Goal: Task Accomplishment & Management: Use online tool/utility

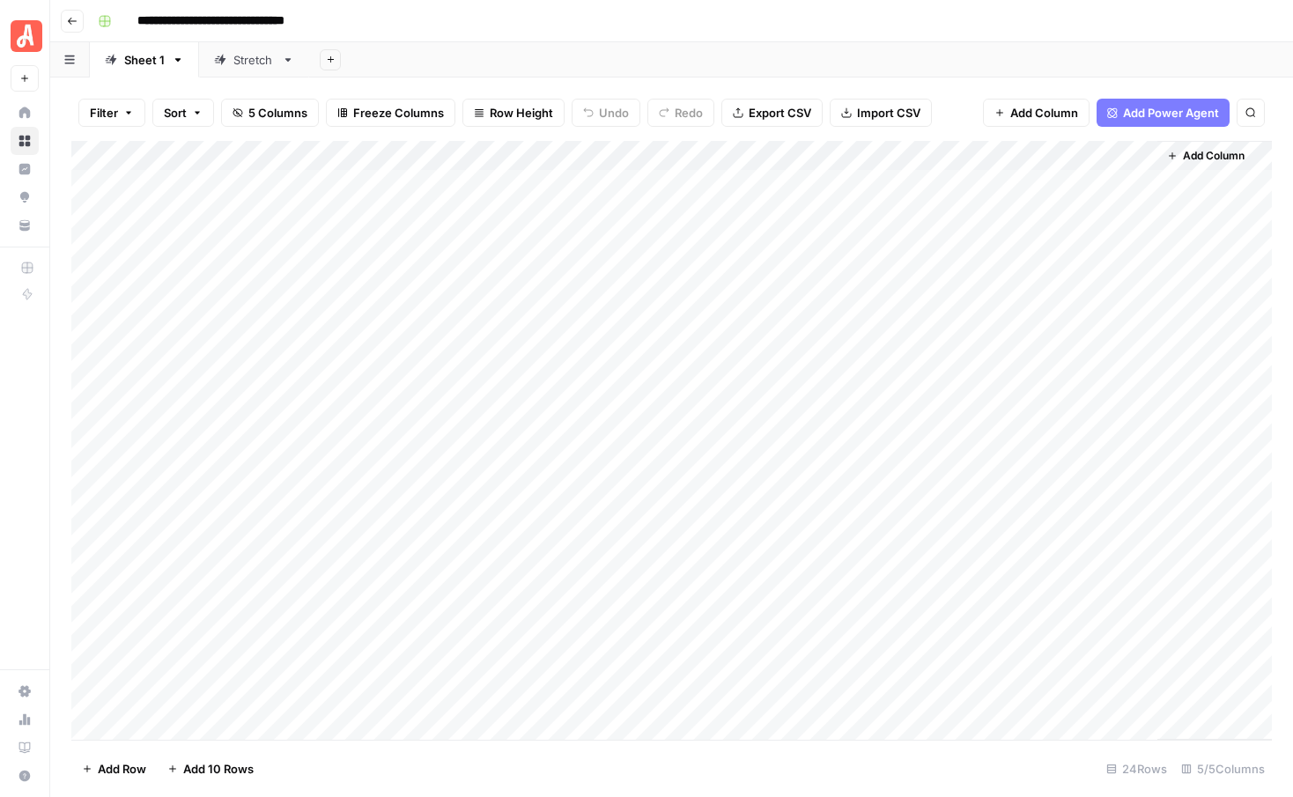
click at [820, 545] on div "Add Column" at bounding box center [671, 440] width 1200 height 599
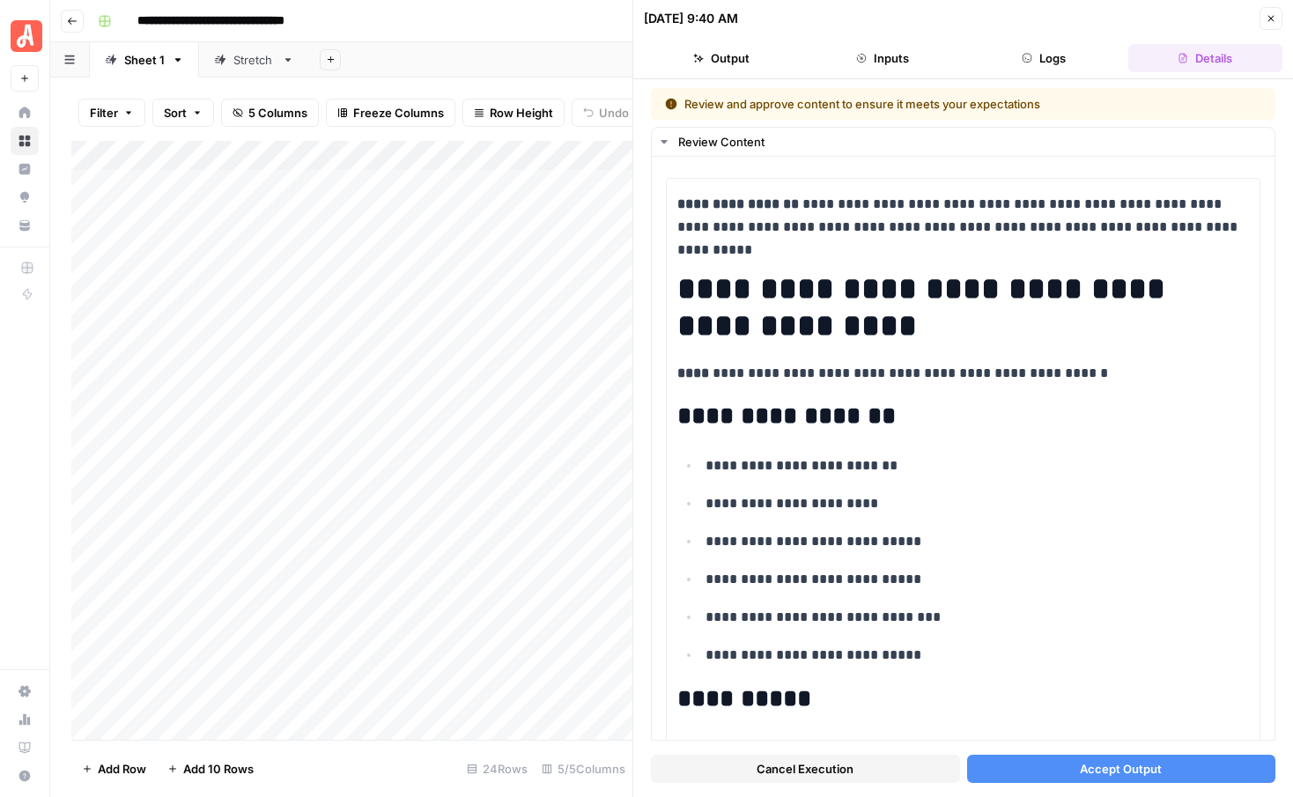
click at [1143, 769] on span "Accept Output" at bounding box center [1121, 769] width 82 height 18
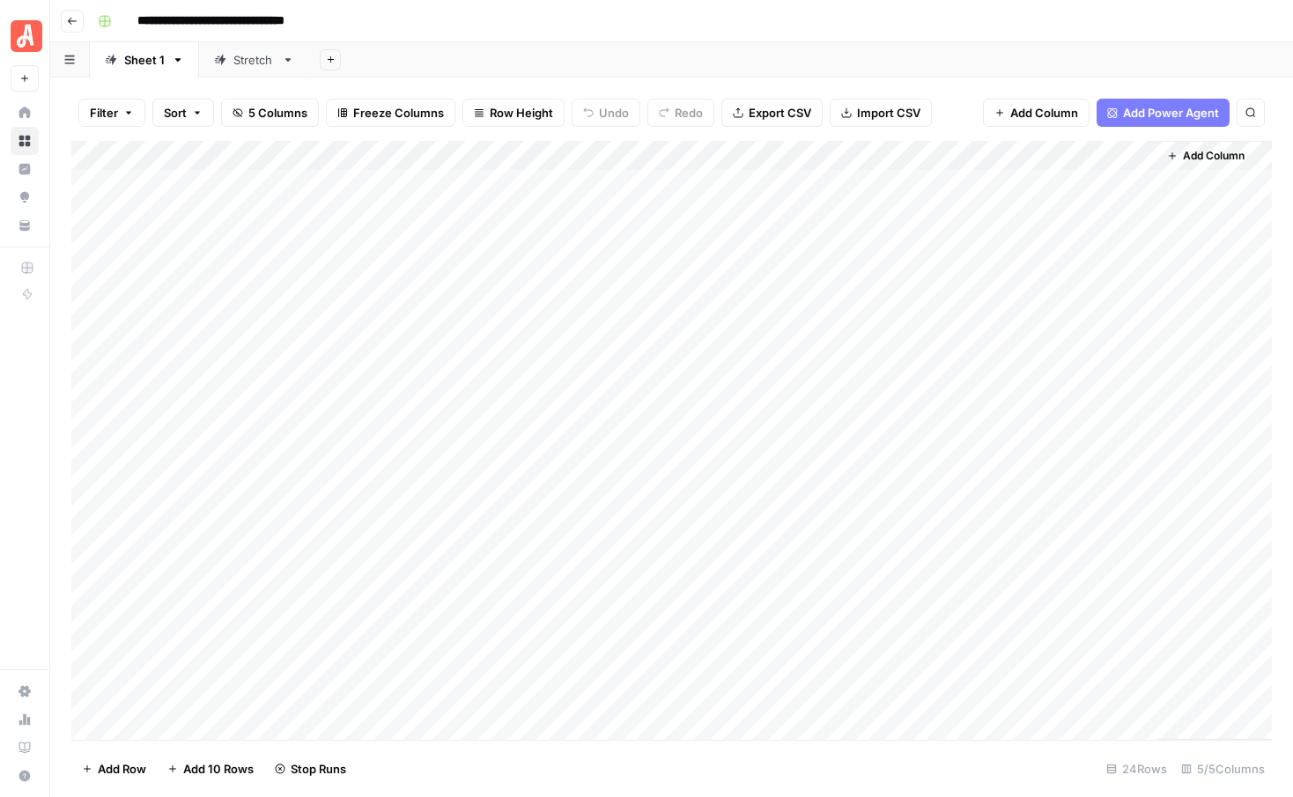
click at [823, 574] on div "Add Column" at bounding box center [671, 440] width 1200 height 599
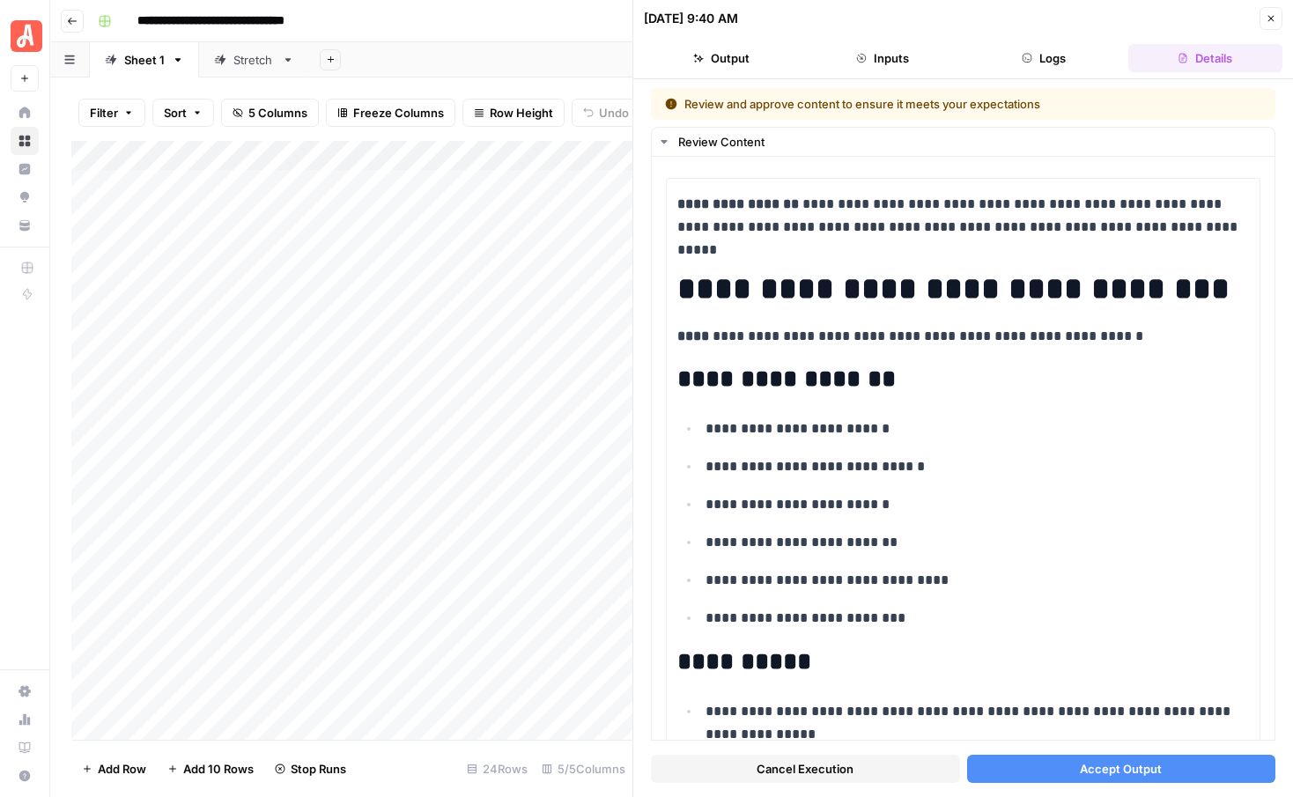
click at [1100, 768] on span "Accept Output" at bounding box center [1121, 769] width 82 height 18
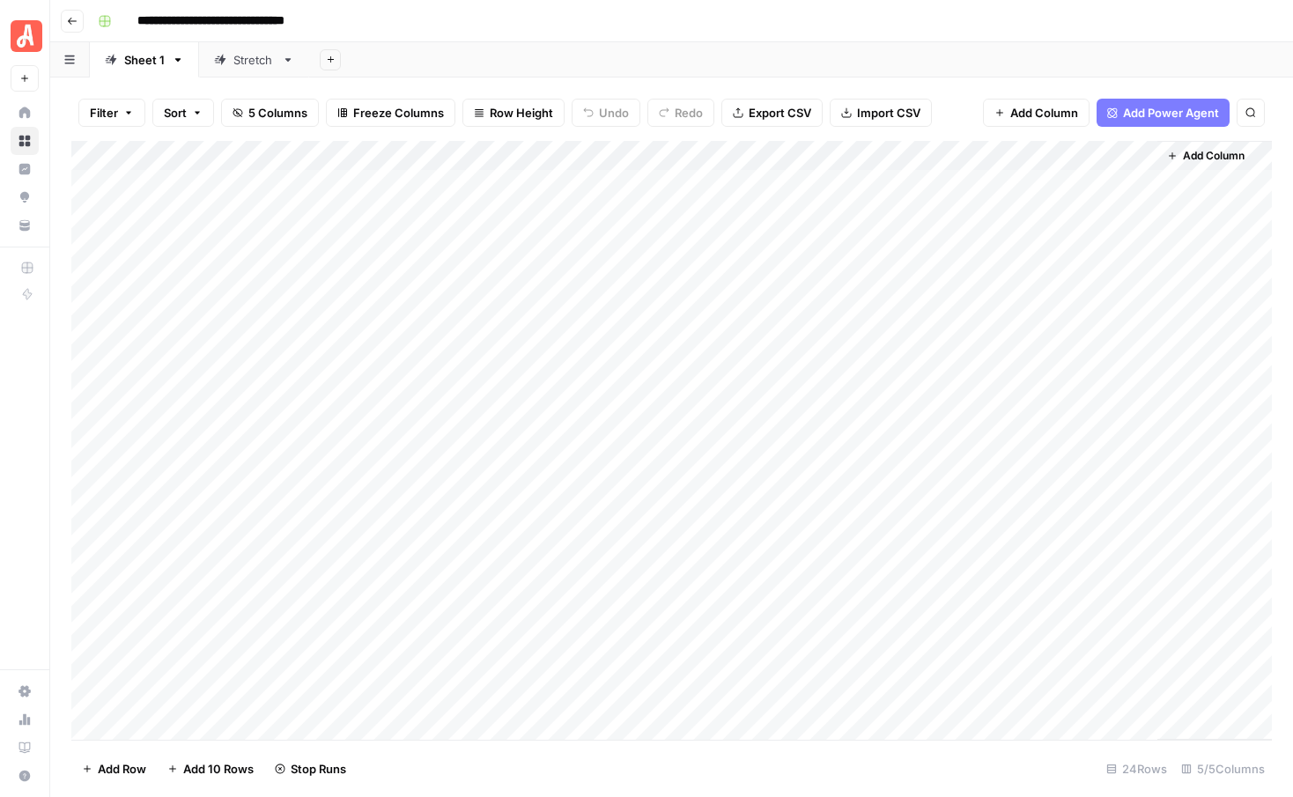
click at [815, 601] on div "Add Column" at bounding box center [671, 440] width 1200 height 599
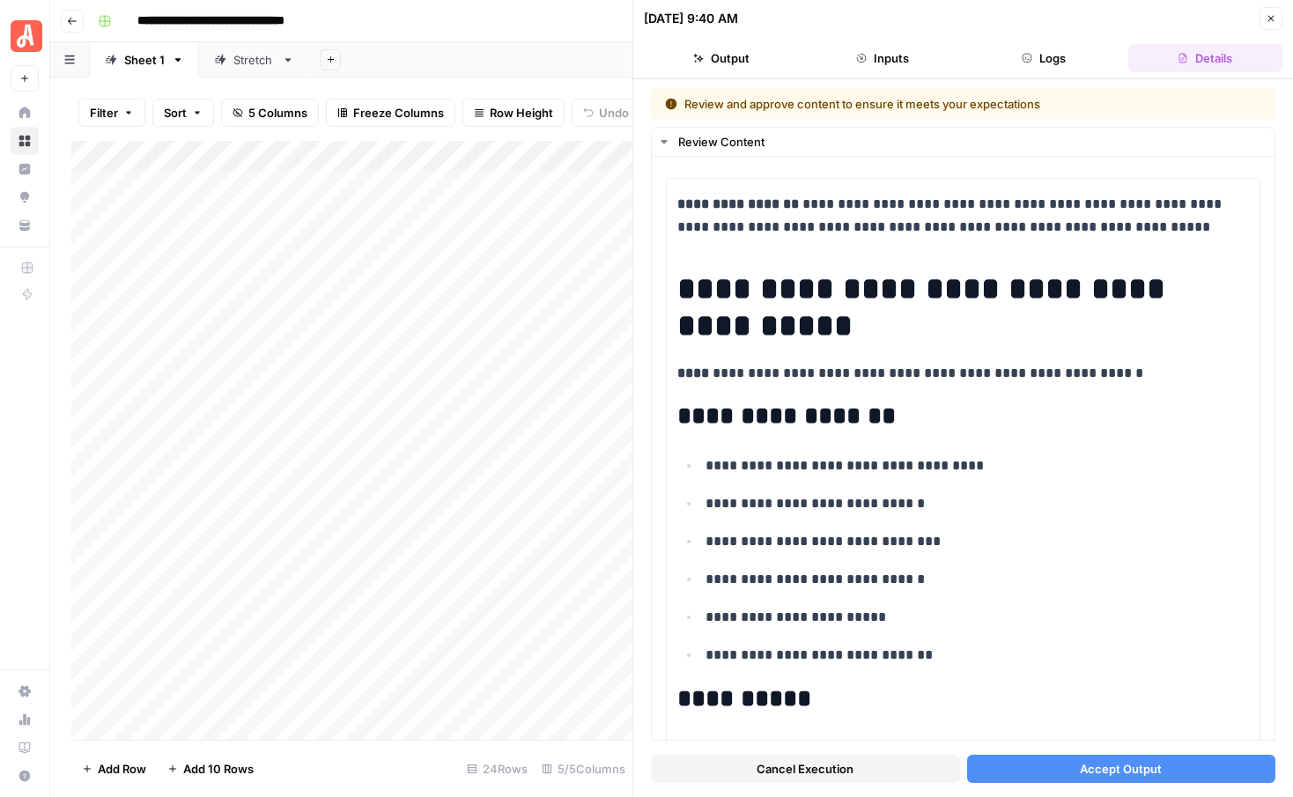
click at [1089, 764] on span "Accept Output" at bounding box center [1121, 769] width 82 height 18
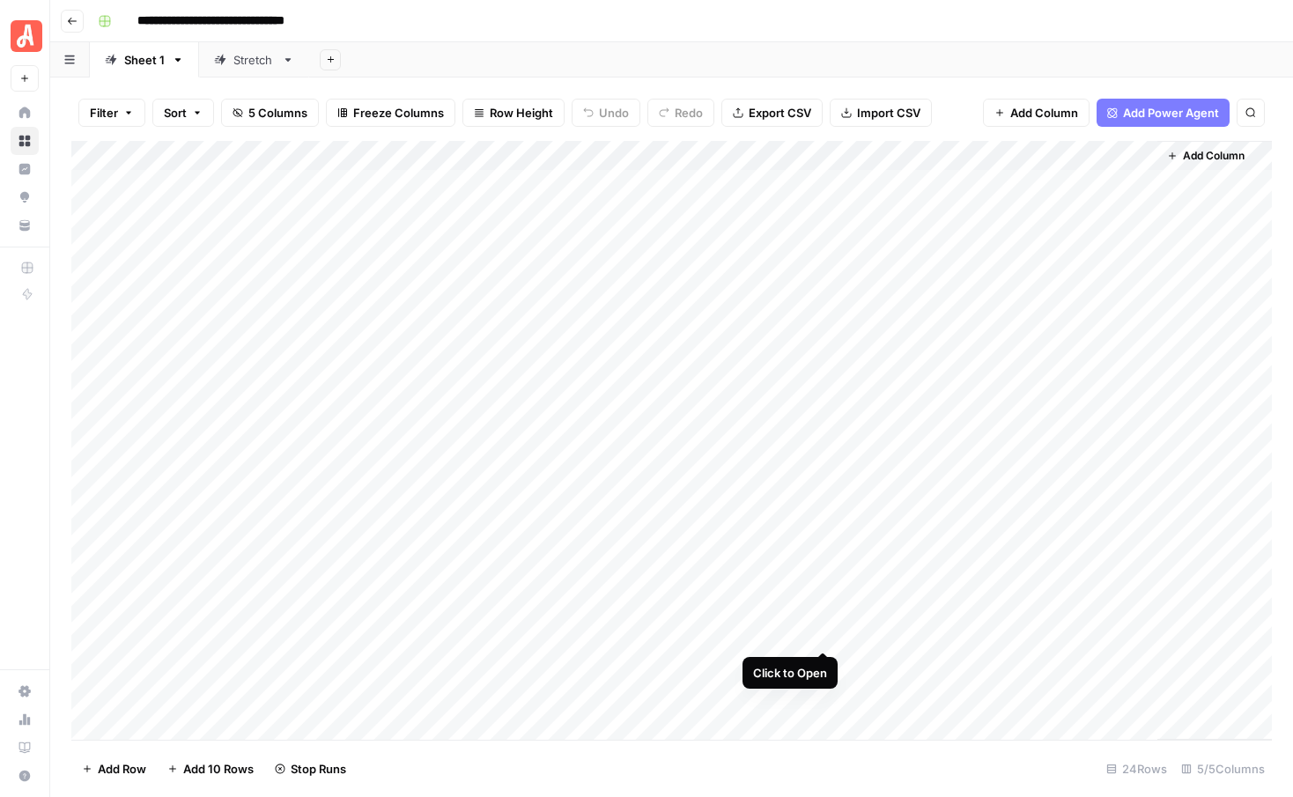
click at [822, 635] on div "Add Column" at bounding box center [671, 440] width 1200 height 599
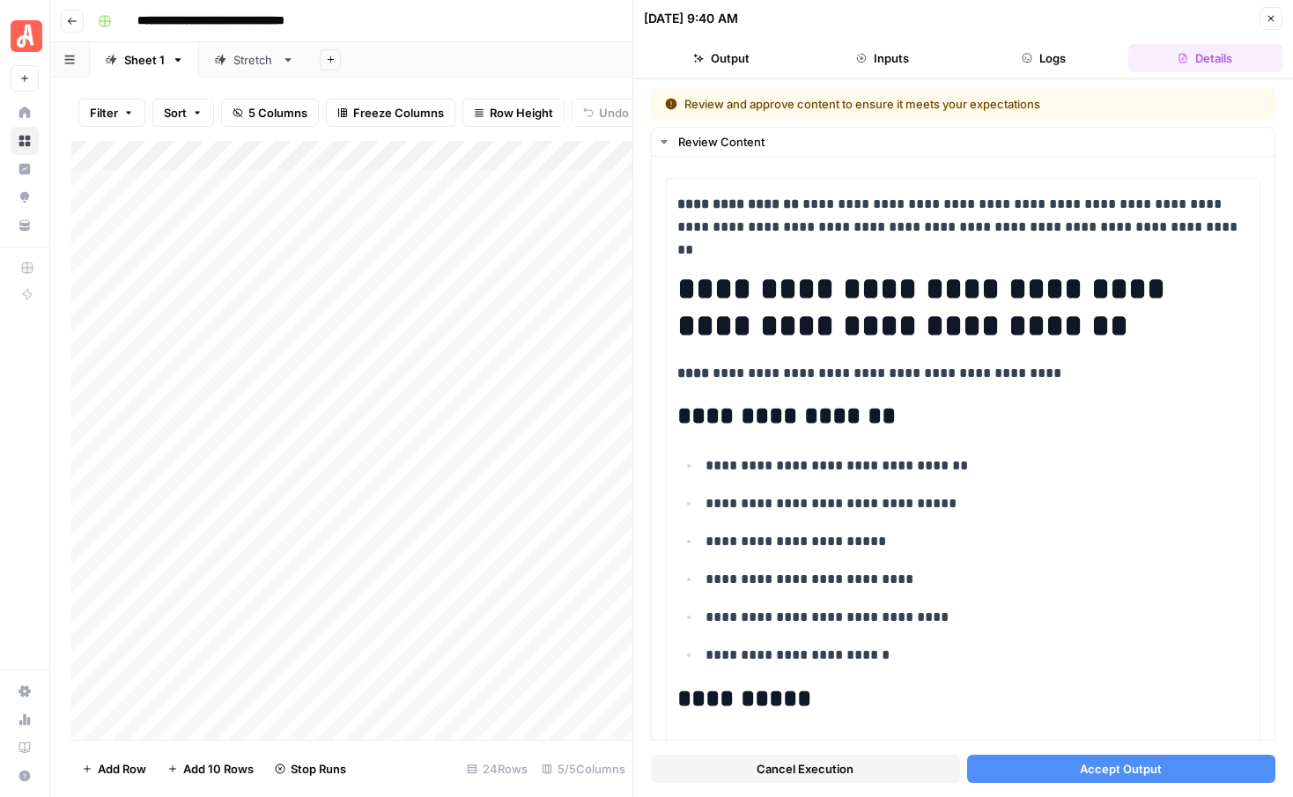
click at [1125, 761] on span "Accept Output" at bounding box center [1121, 769] width 82 height 18
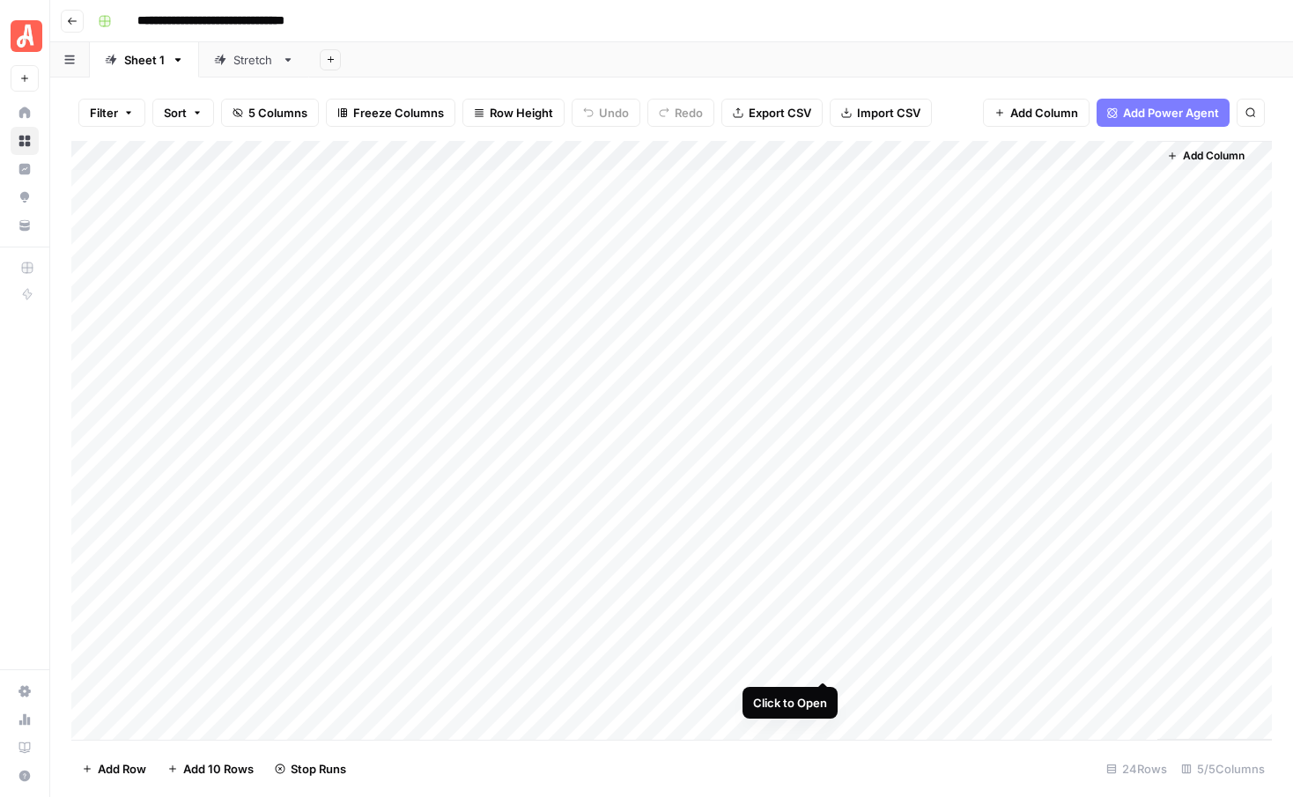
click at [819, 663] on div "Add Column" at bounding box center [671, 440] width 1200 height 599
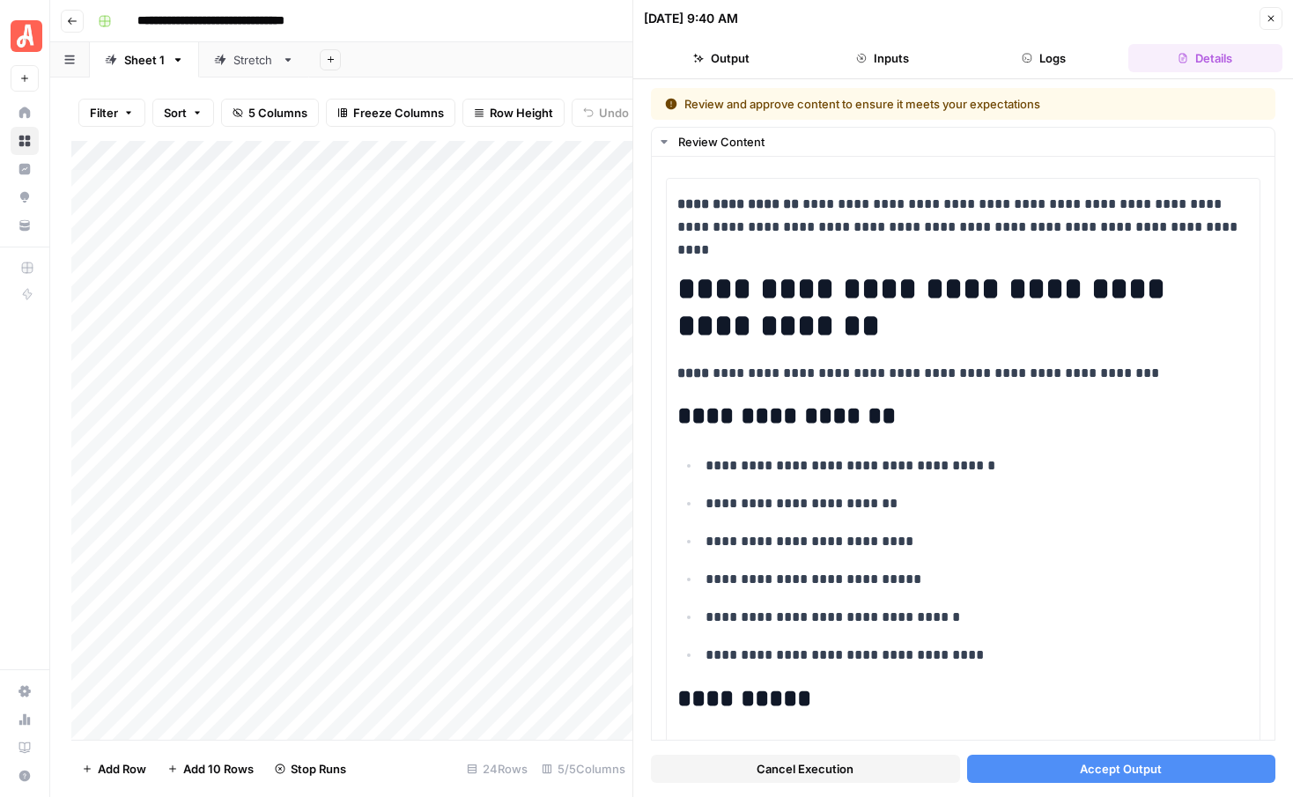
click at [1140, 772] on span "Accept Output" at bounding box center [1121, 769] width 82 height 18
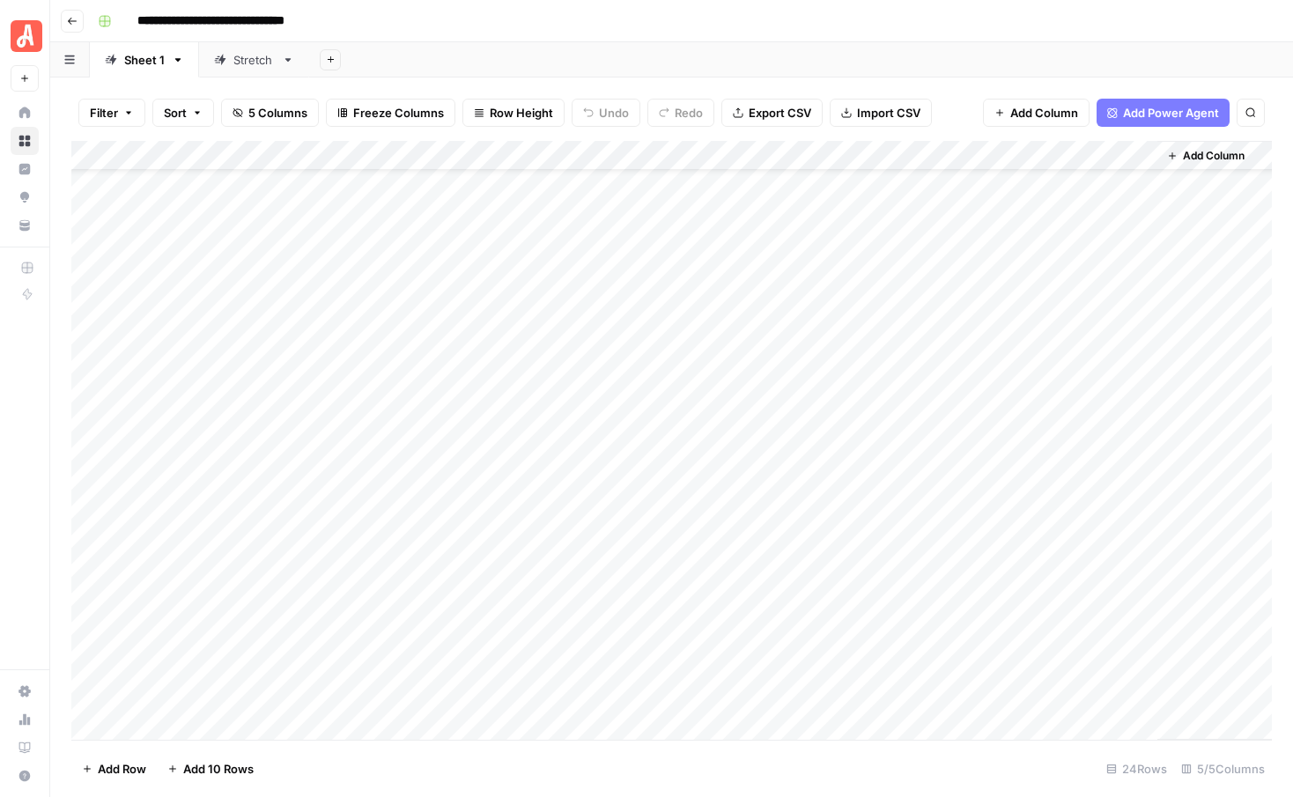
scroll to position [178, 0]
click at [714, 512] on div "Add Column" at bounding box center [671, 440] width 1200 height 599
click at [714, 545] on div "Add Column" at bounding box center [671, 440] width 1200 height 599
click at [714, 579] on div "Add Column" at bounding box center [671, 440] width 1200 height 599
click at [717, 615] on div "Add Column" at bounding box center [671, 440] width 1200 height 599
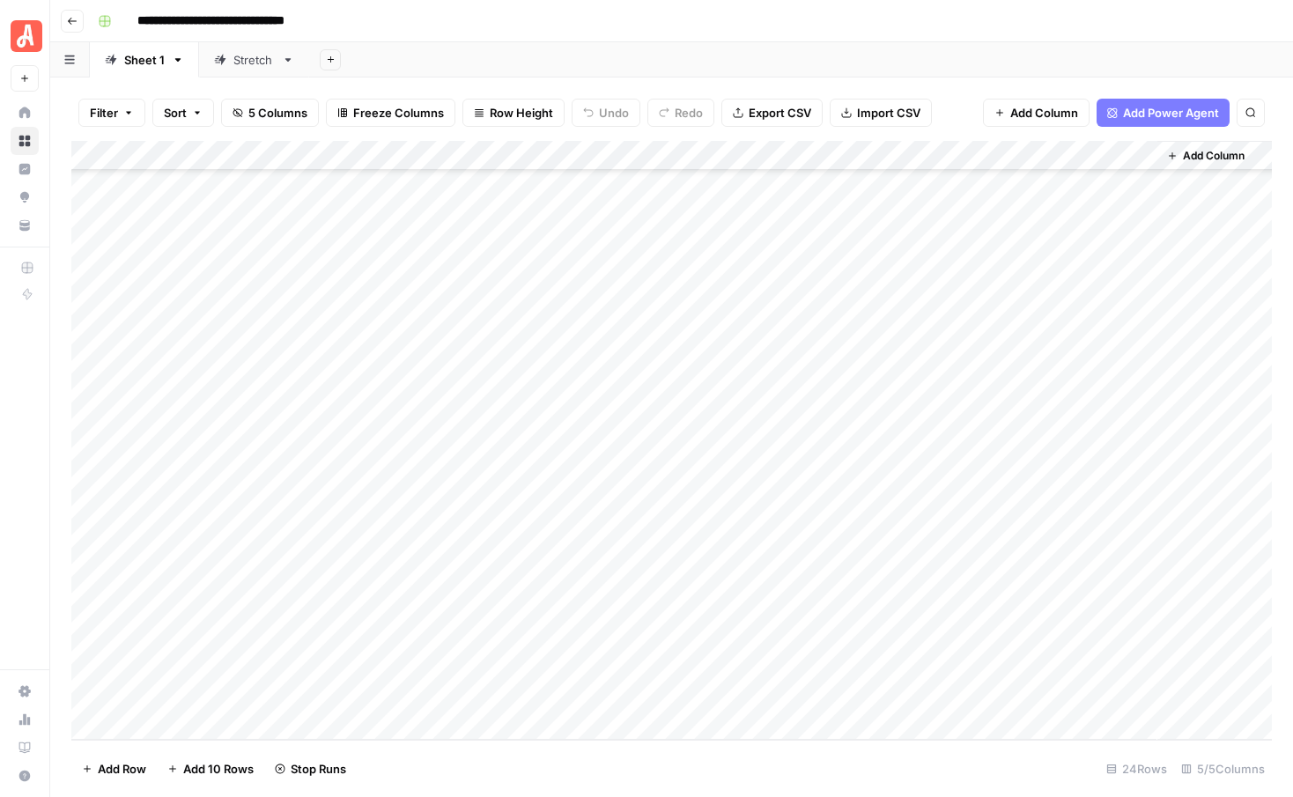
click at [721, 512] on div "Add Column" at bounding box center [671, 440] width 1200 height 599
click at [825, 518] on div "Add Column" at bounding box center [671, 440] width 1200 height 599
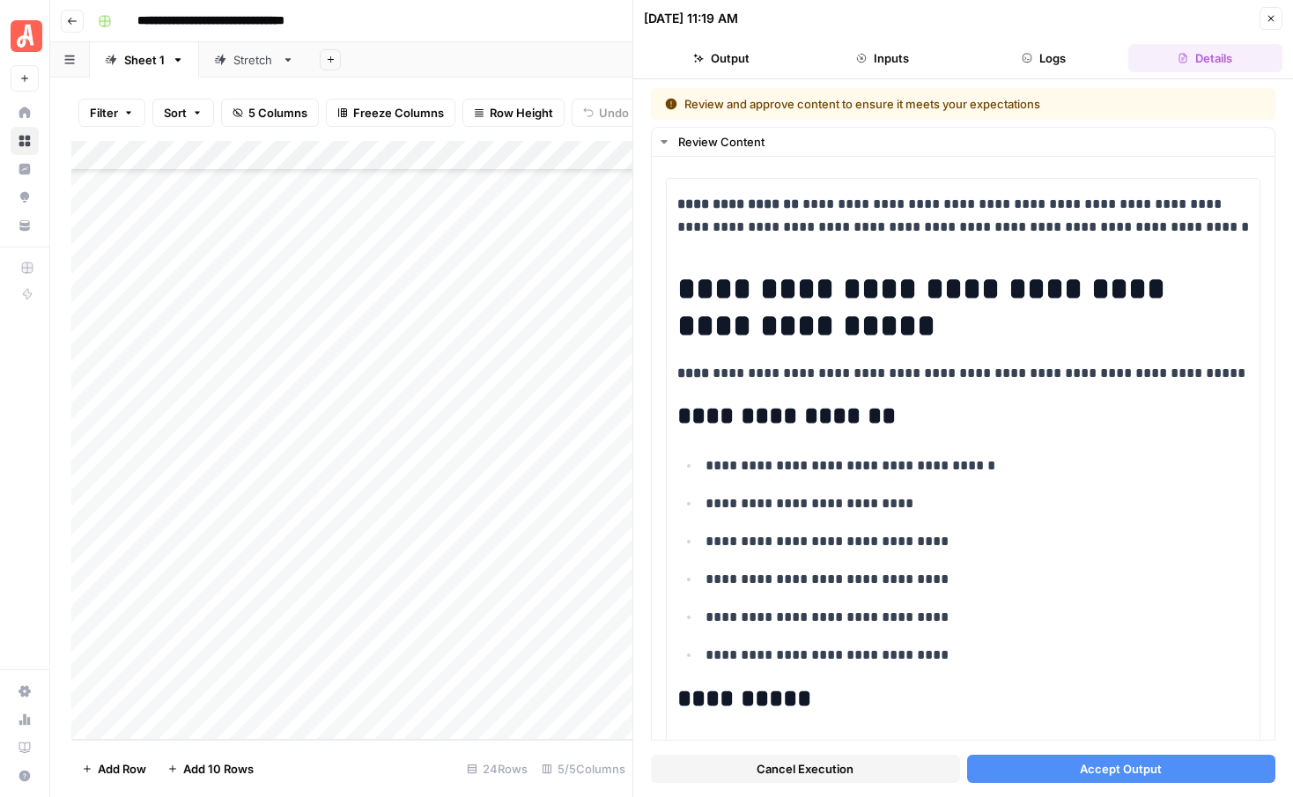
click at [1270, 12] on button "Close" at bounding box center [1270, 18] width 23 height 23
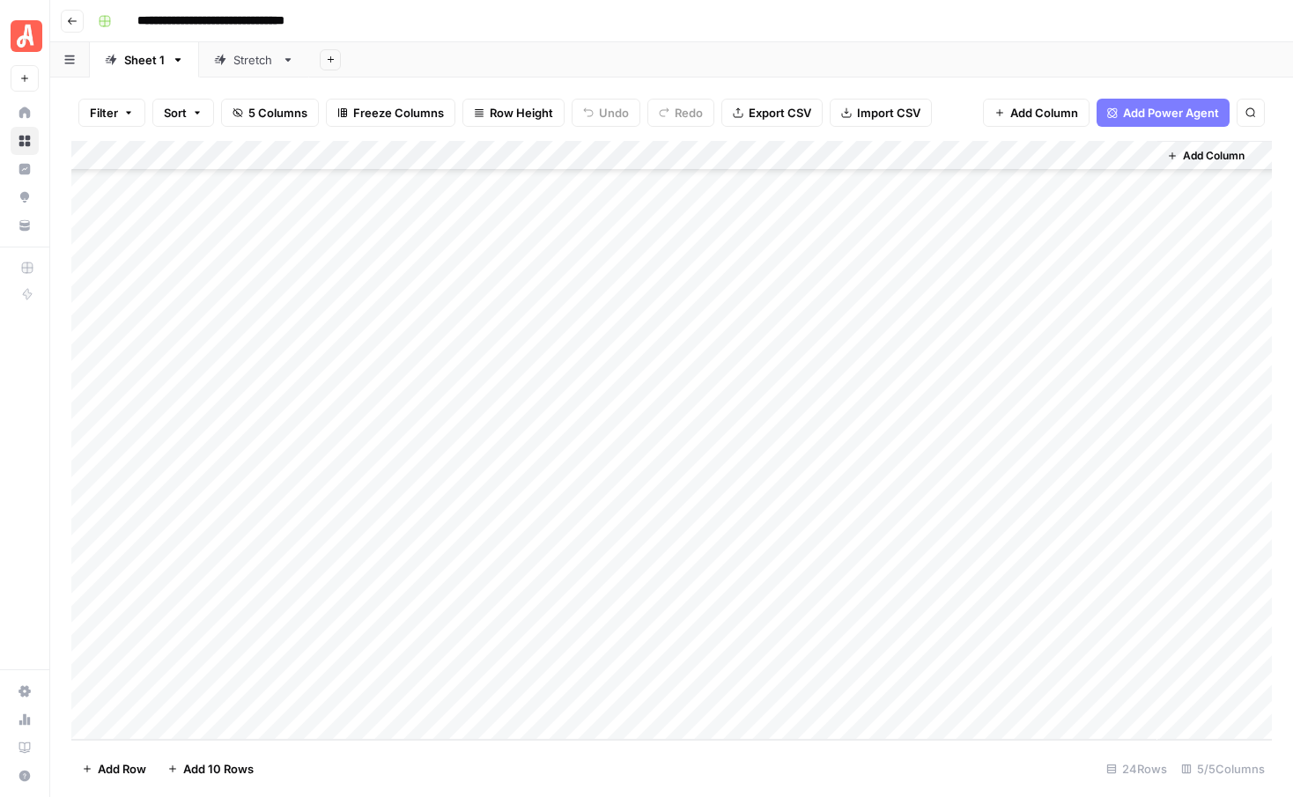
click at [822, 514] on div "Add Column" at bounding box center [671, 440] width 1200 height 599
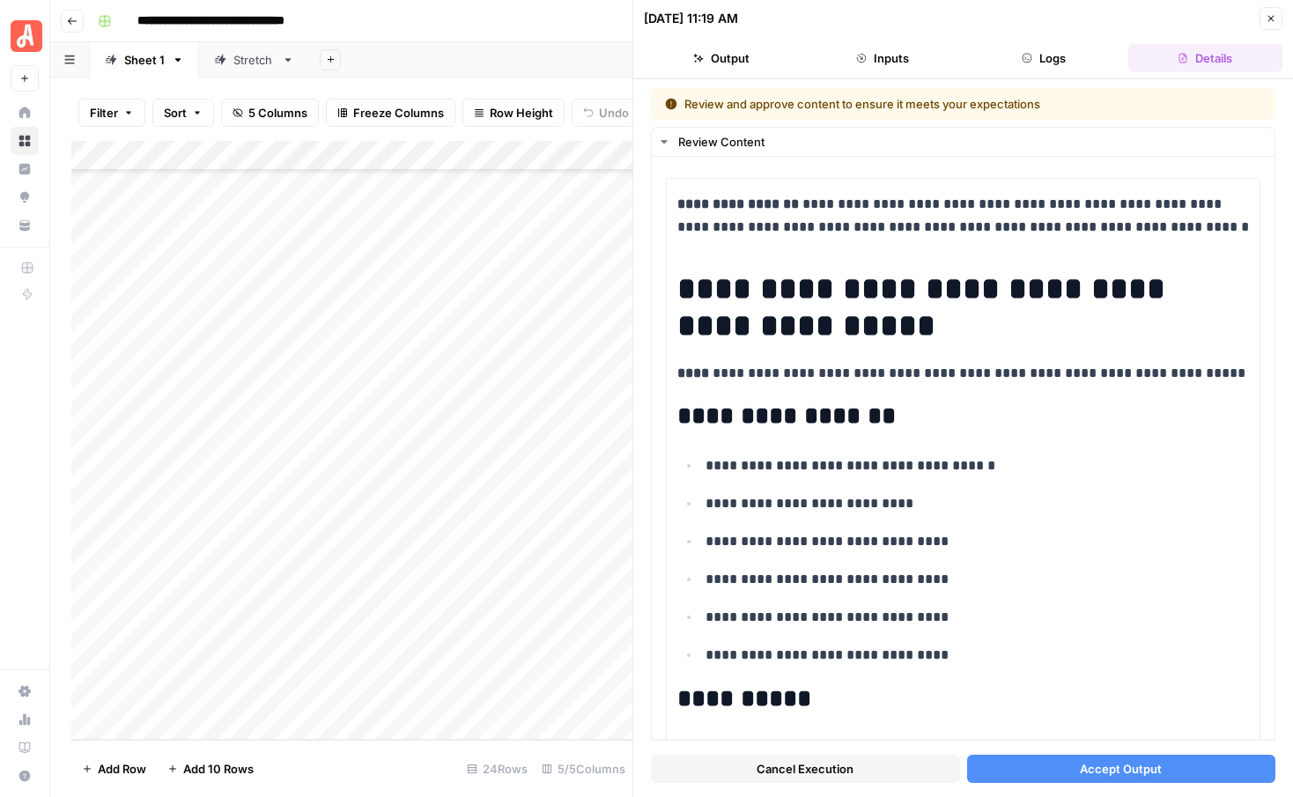
click at [1159, 759] on button "Accept Output" at bounding box center [1121, 769] width 309 height 28
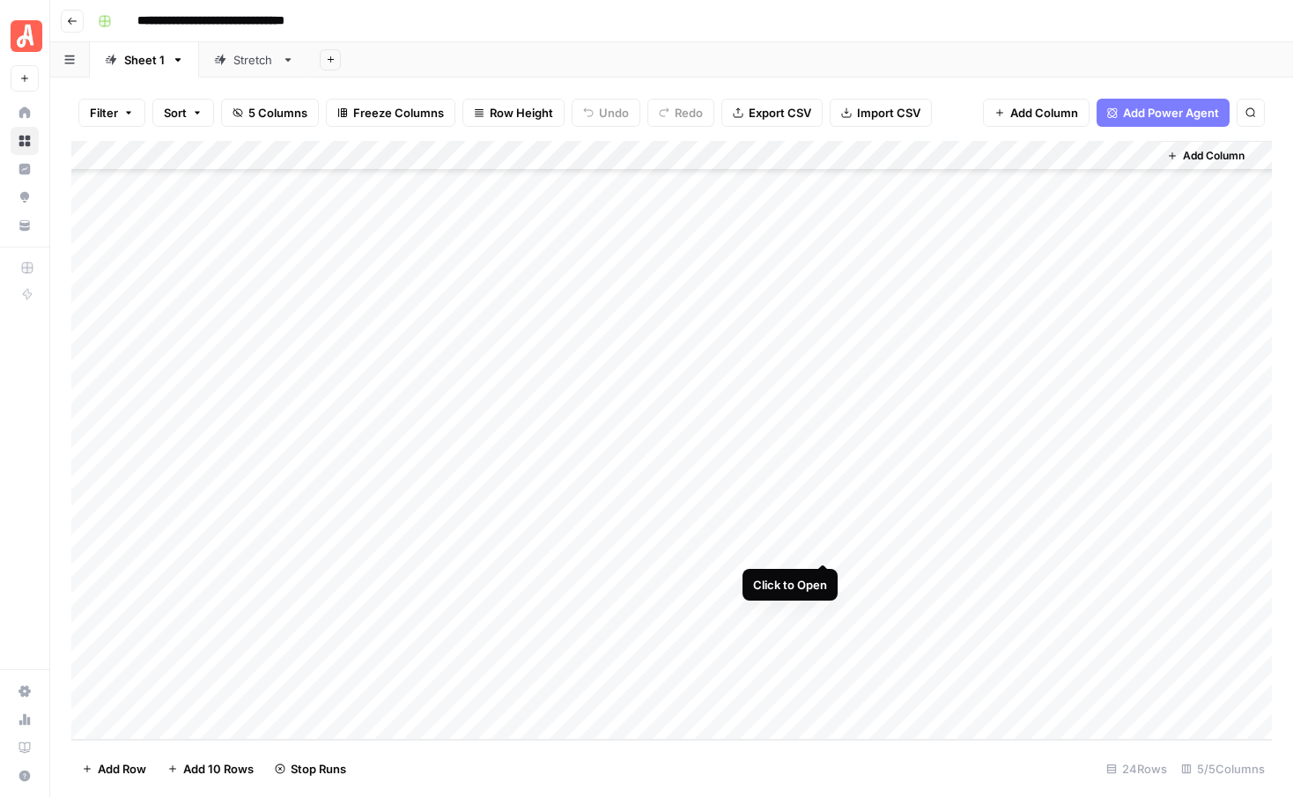
click at [825, 546] on div "Add Column" at bounding box center [671, 440] width 1200 height 599
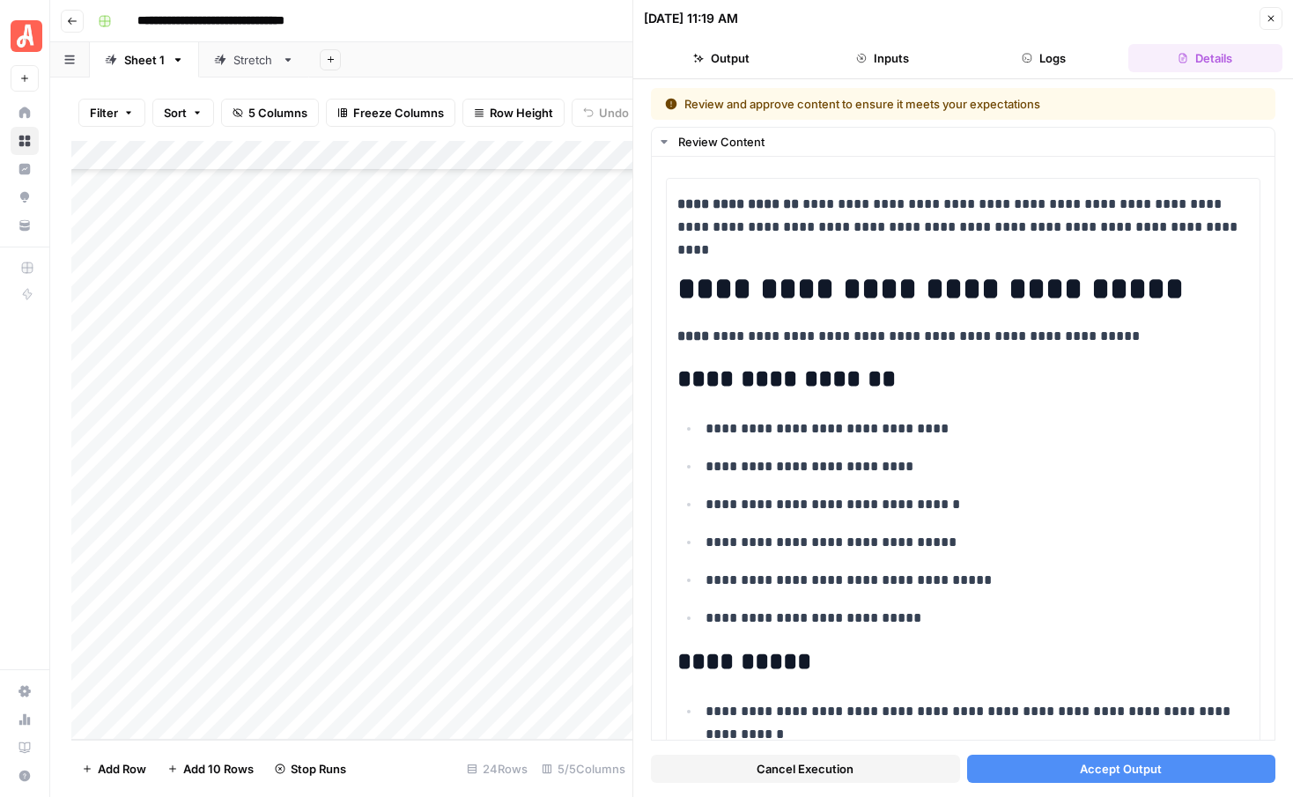
click at [1131, 763] on span "Accept Output" at bounding box center [1121, 769] width 82 height 18
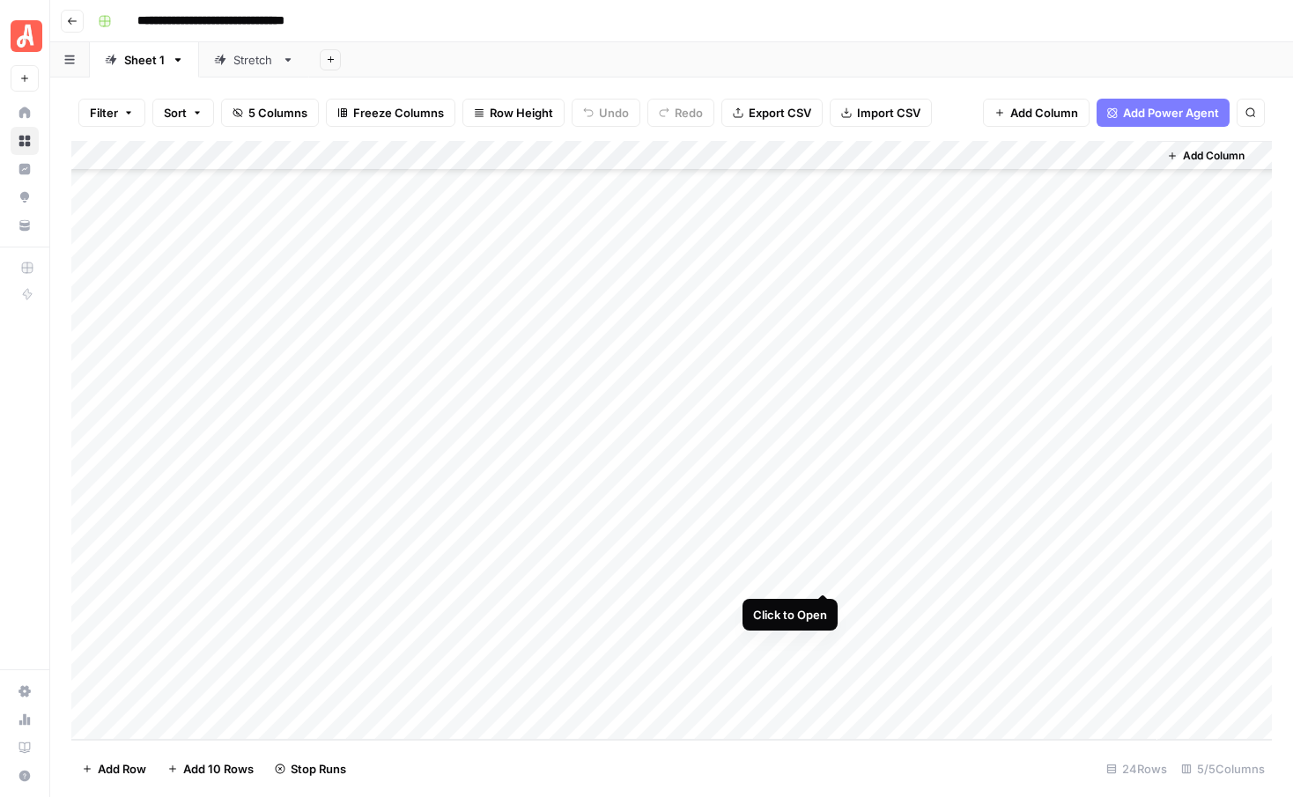
click at [819, 575] on div "Add Column" at bounding box center [671, 440] width 1200 height 599
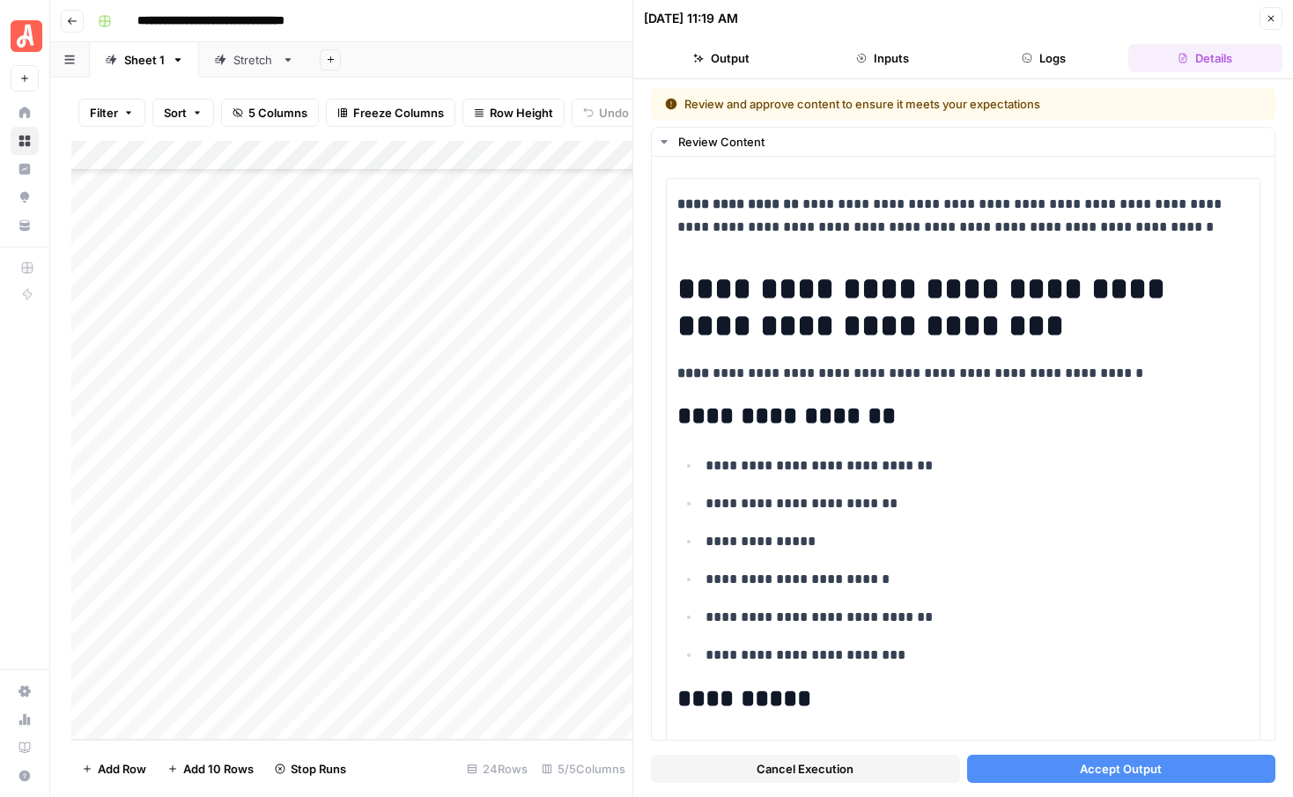
click at [1174, 764] on button "Accept Output" at bounding box center [1121, 769] width 309 height 28
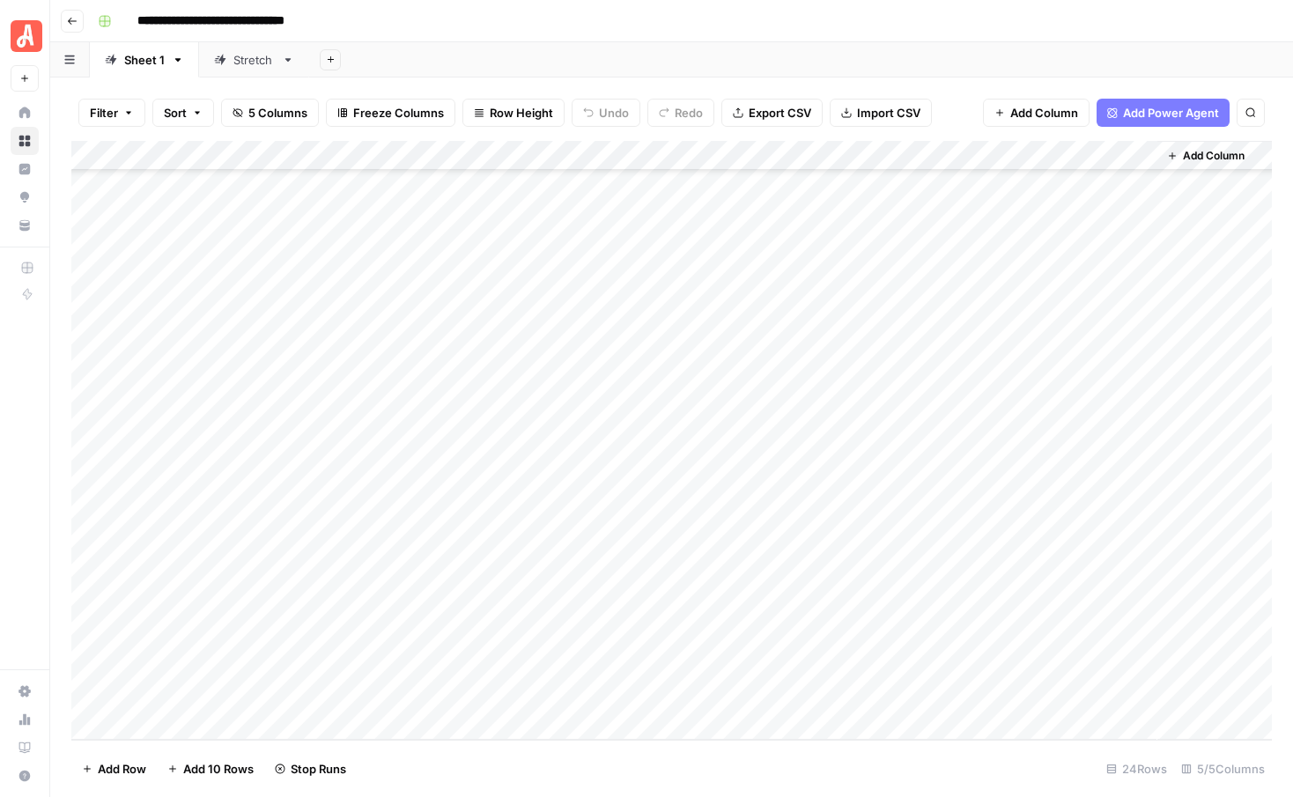
click at [820, 603] on div "Add Column" at bounding box center [671, 440] width 1200 height 599
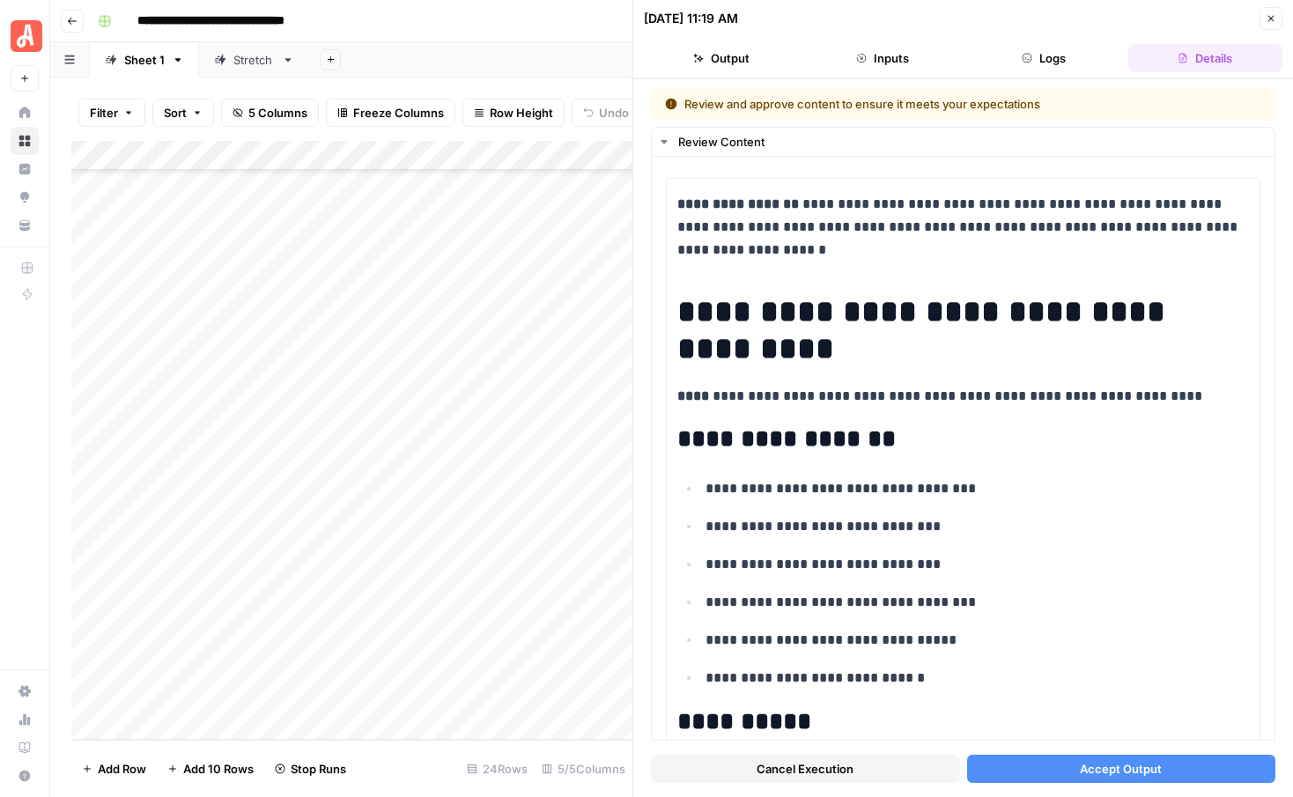
click at [1102, 772] on span "Accept Output" at bounding box center [1121, 769] width 82 height 18
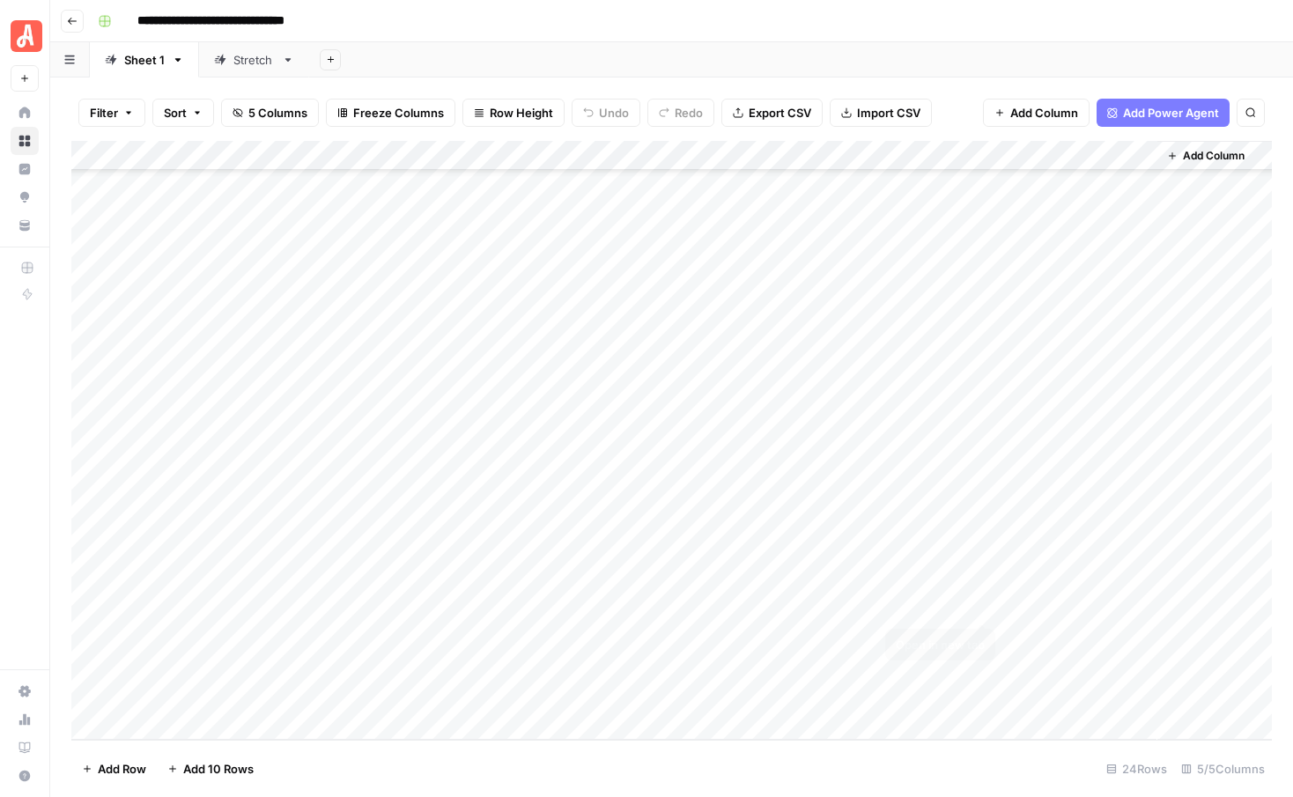
click at [981, 602] on div "Add Column" at bounding box center [671, 440] width 1200 height 599
click at [983, 572] on div "Add Column" at bounding box center [671, 440] width 1200 height 599
click at [977, 544] on div "Add Column" at bounding box center [671, 440] width 1200 height 599
